Goal: Transaction & Acquisition: Purchase product/service

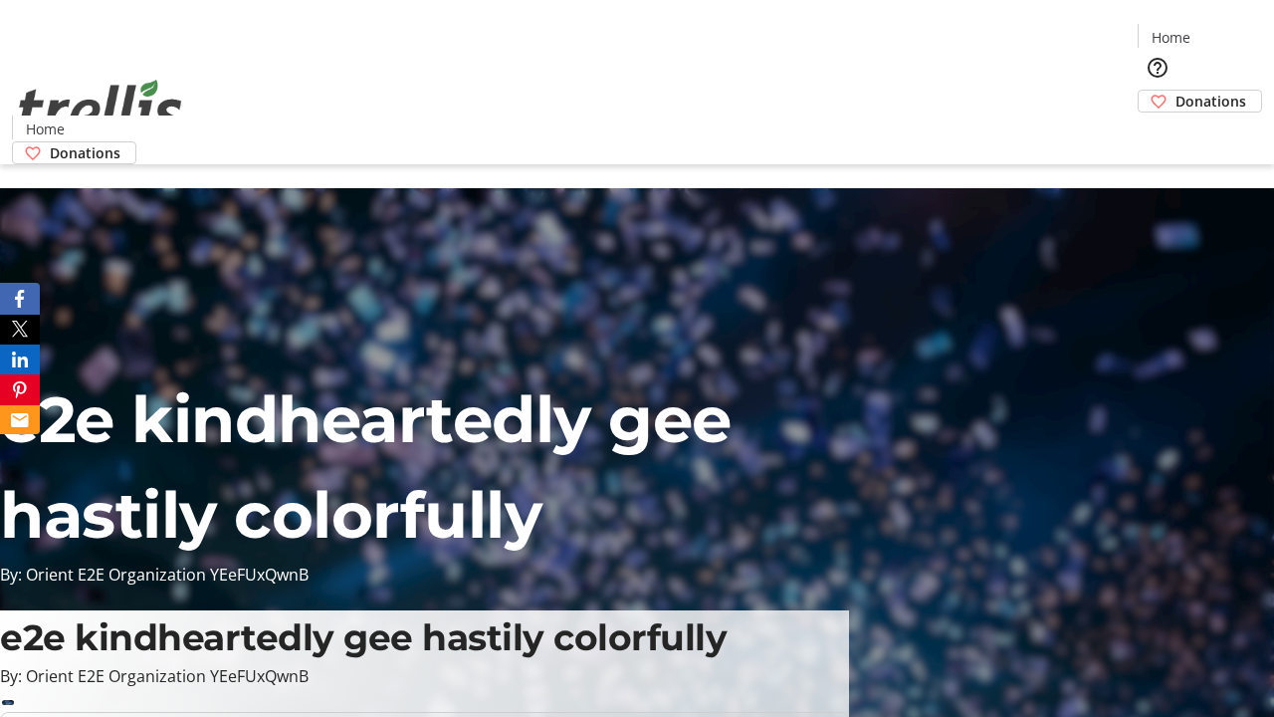
click at [1176, 91] on span "Donations" at bounding box center [1211, 101] width 71 height 21
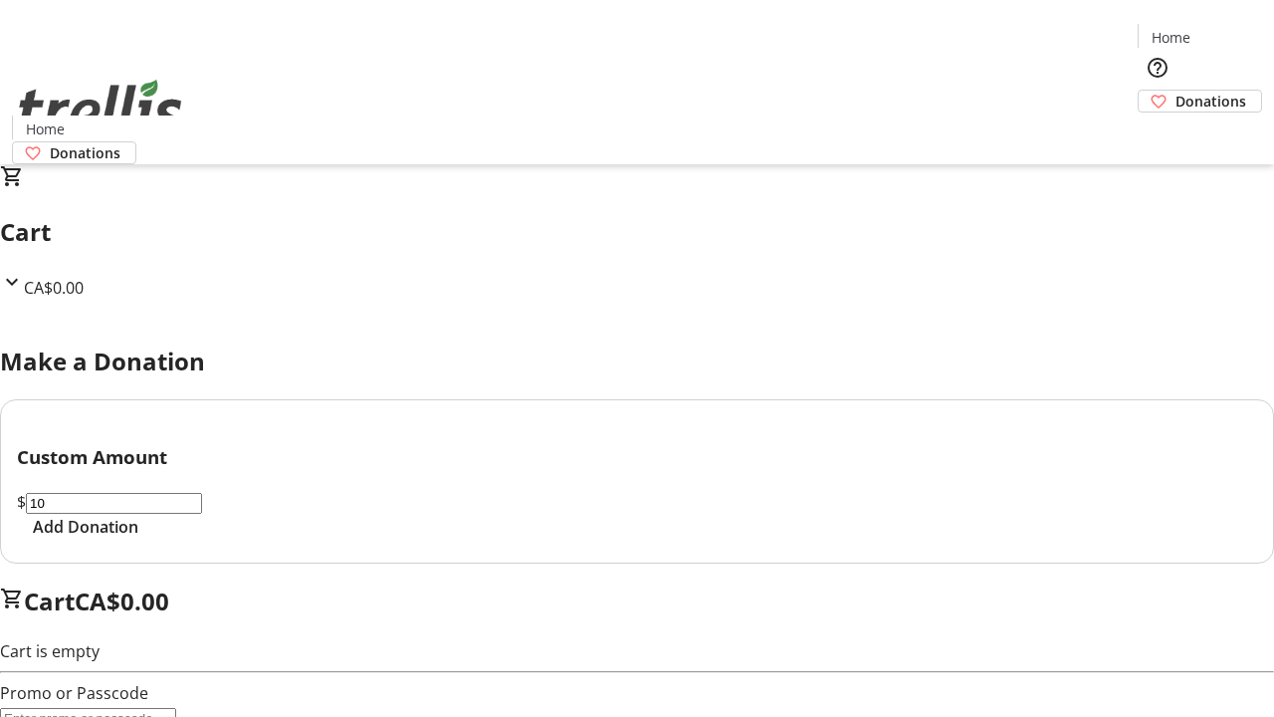
click at [138, 539] on span "Add Donation" at bounding box center [86, 527] width 106 height 24
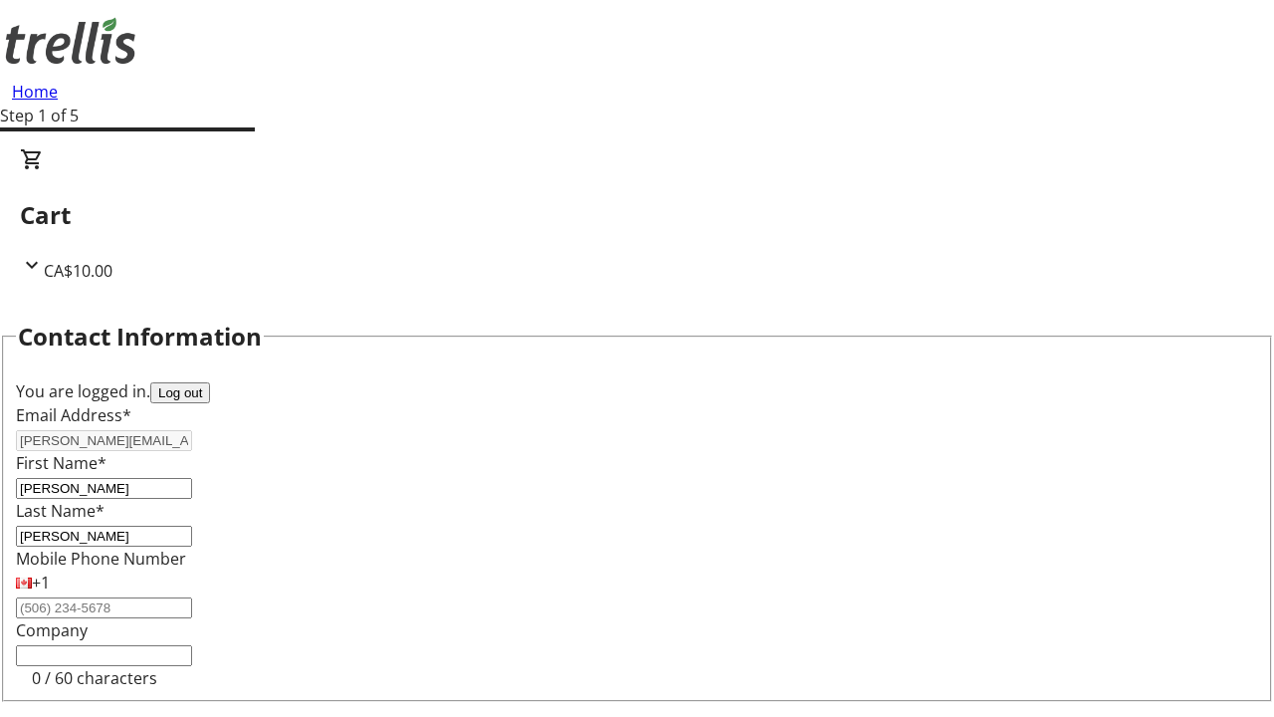
select select "CA"
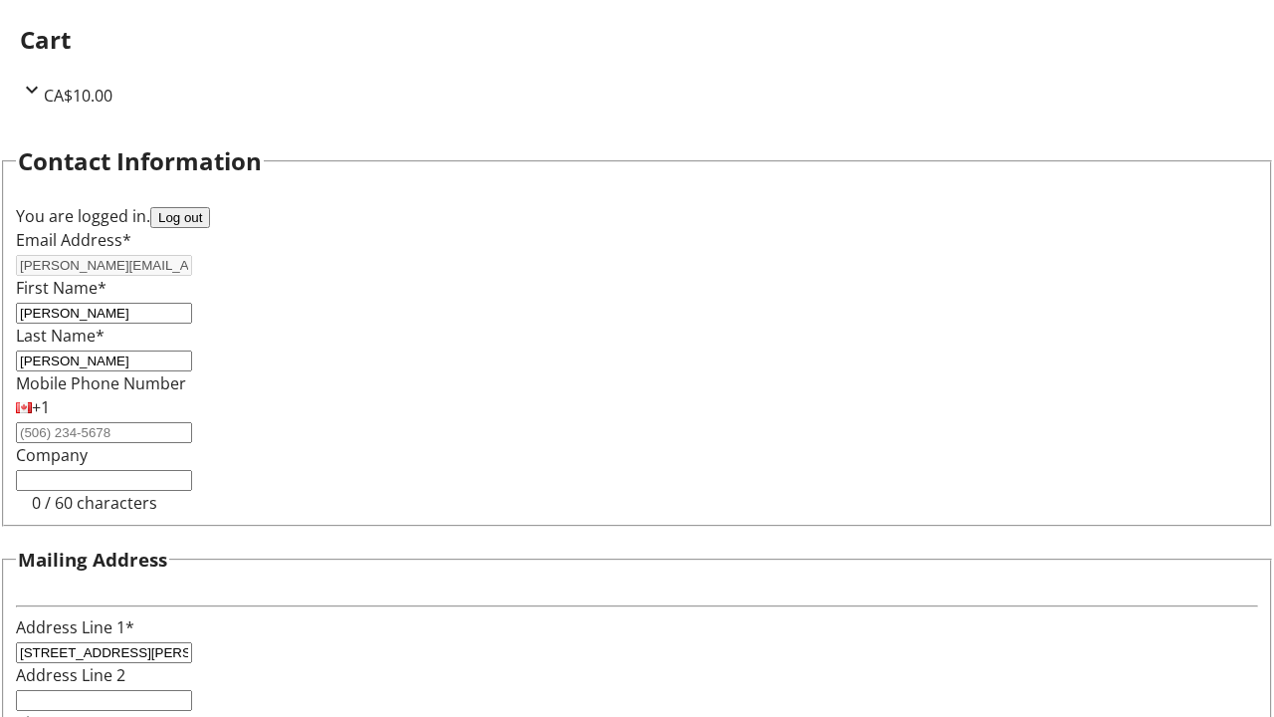
type input "Kelowna"
select select "BC"
type input "Kelowna"
type input "V1Y 0C2"
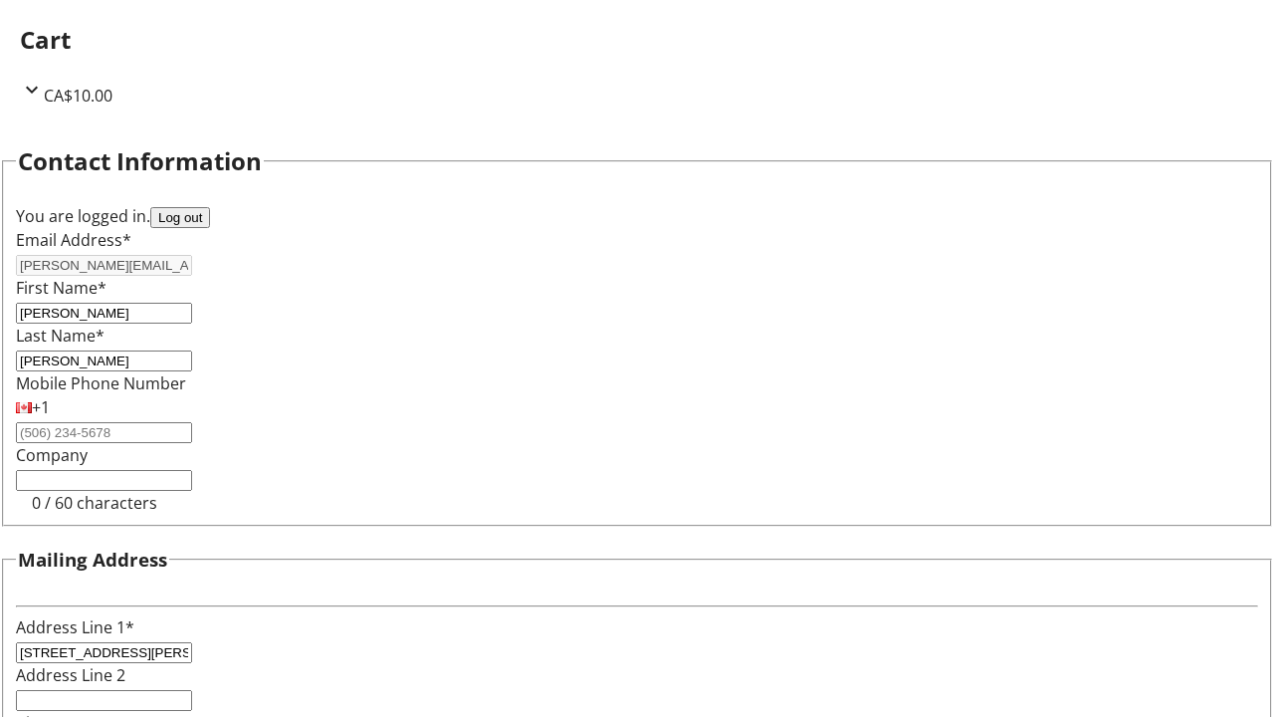
scroll to position [267, 0]
